Goal: Navigation & Orientation: Find specific page/section

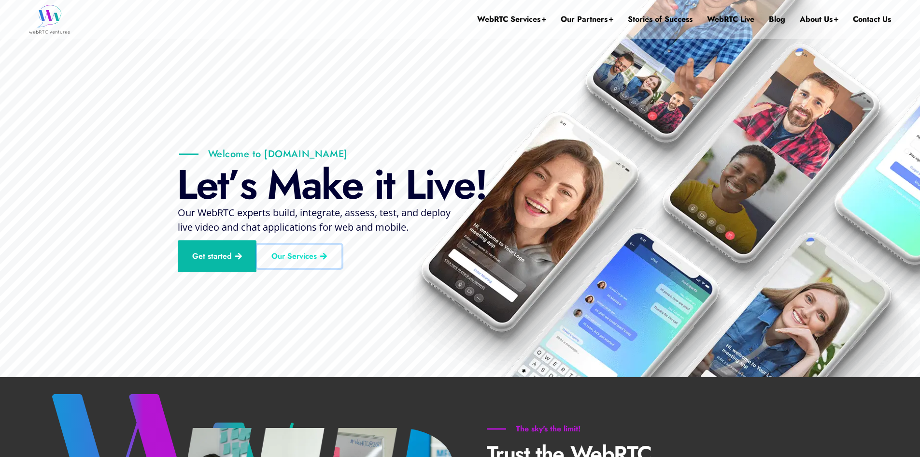
click at [290, 248] on link "Our Services" at bounding box center [299, 255] width 85 height 23
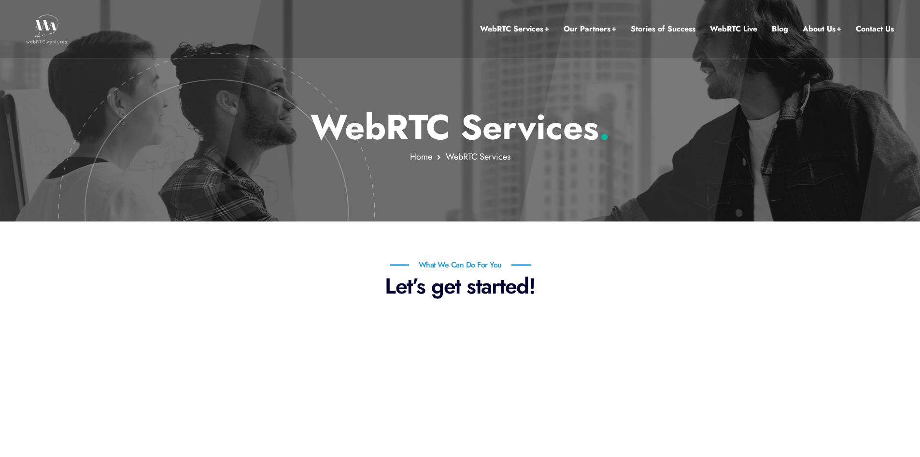
click at [45, 26] on img at bounding box center [46, 28] width 41 height 29
